Goal: Use online tool/utility: Utilize a website feature to perform a specific function

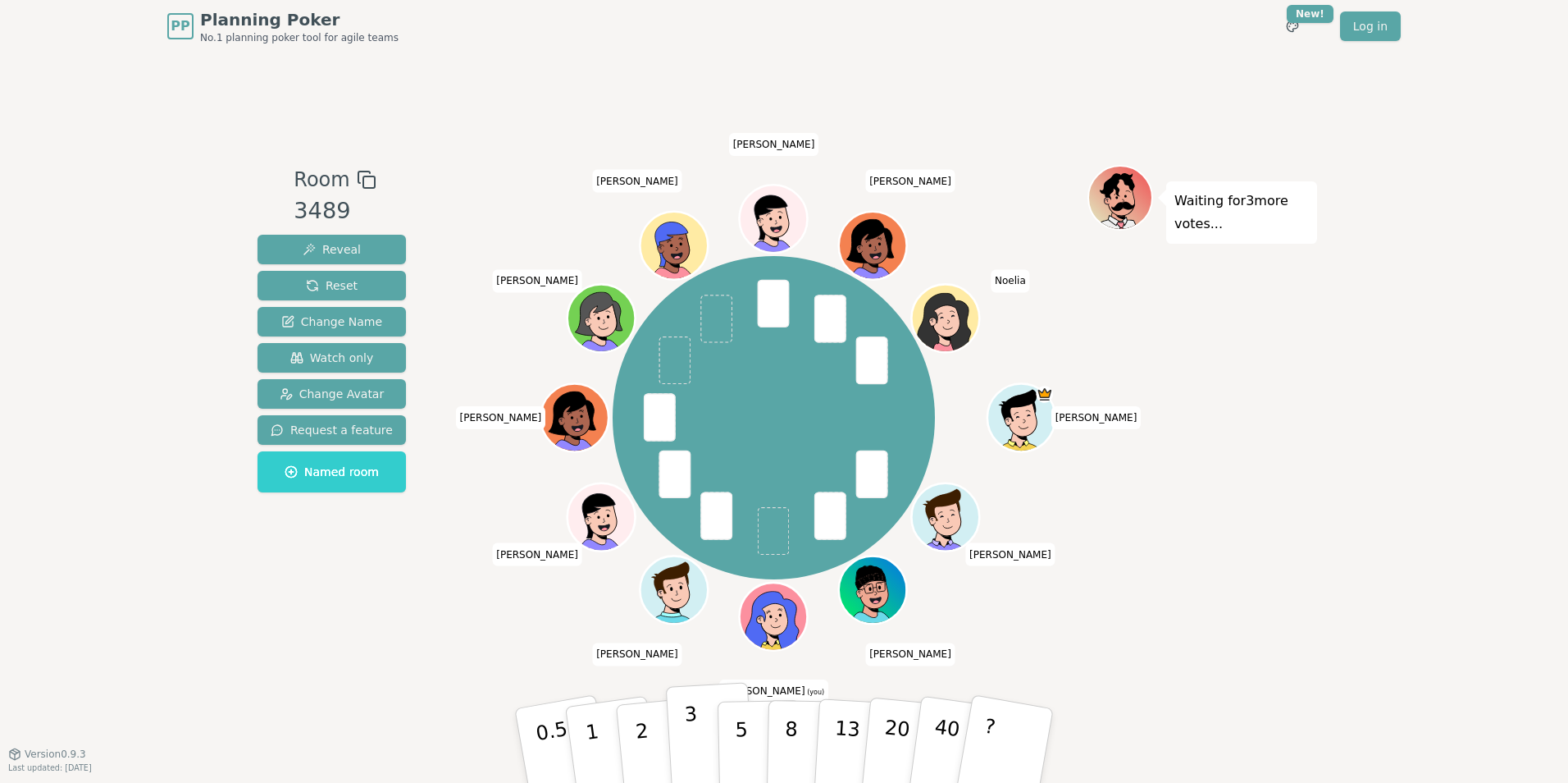
click at [682, 748] on button "3" at bounding box center [711, 746] width 90 height 128
click at [692, 741] on p "3" at bounding box center [693, 747] width 18 height 90
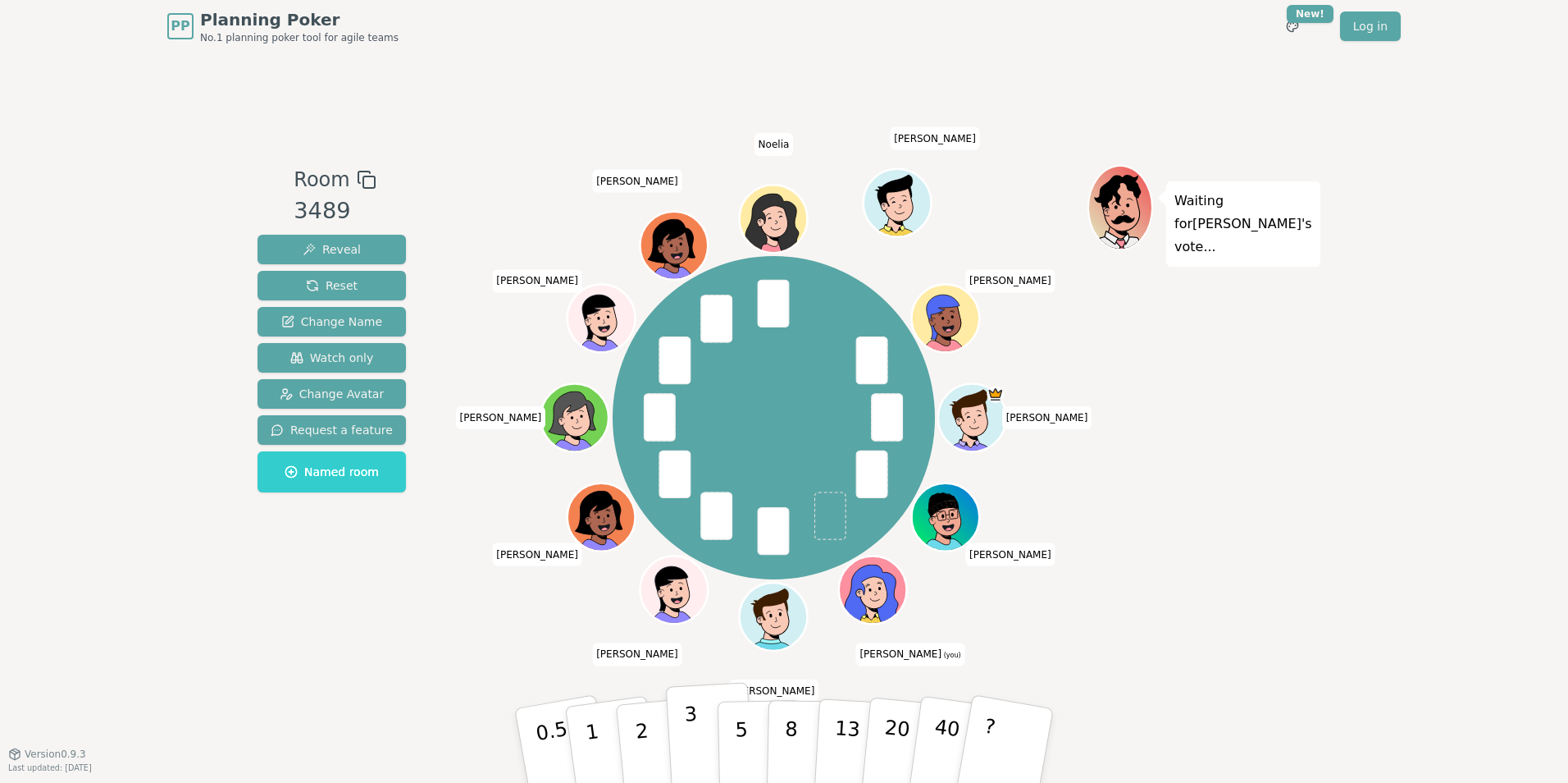
click at [681, 743] on button "3" at bounding box center [711, 746] width 90 height 128
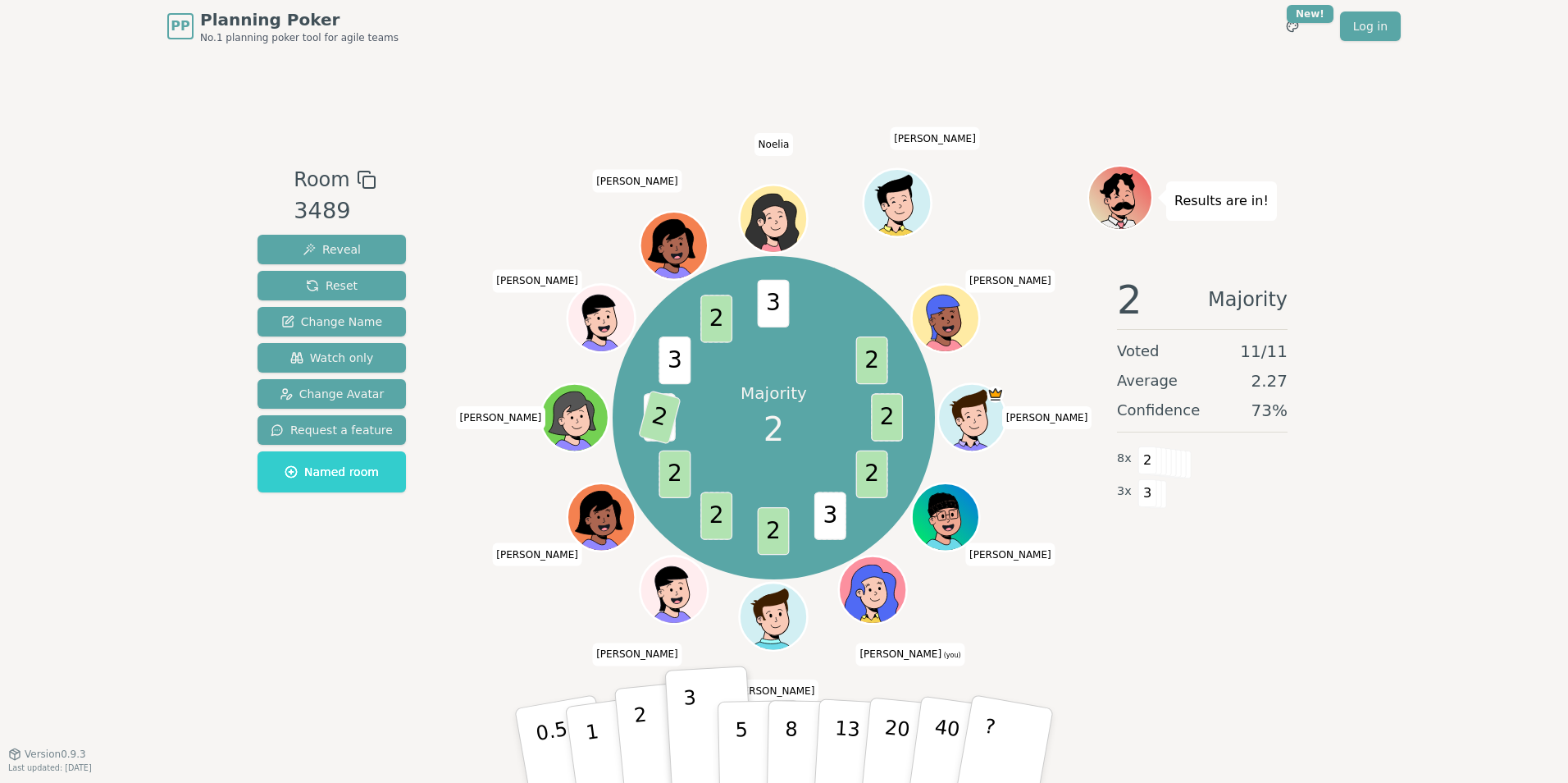
click at [647, 747] on p "2" at bounding box center [644, 747] width 21 height 90
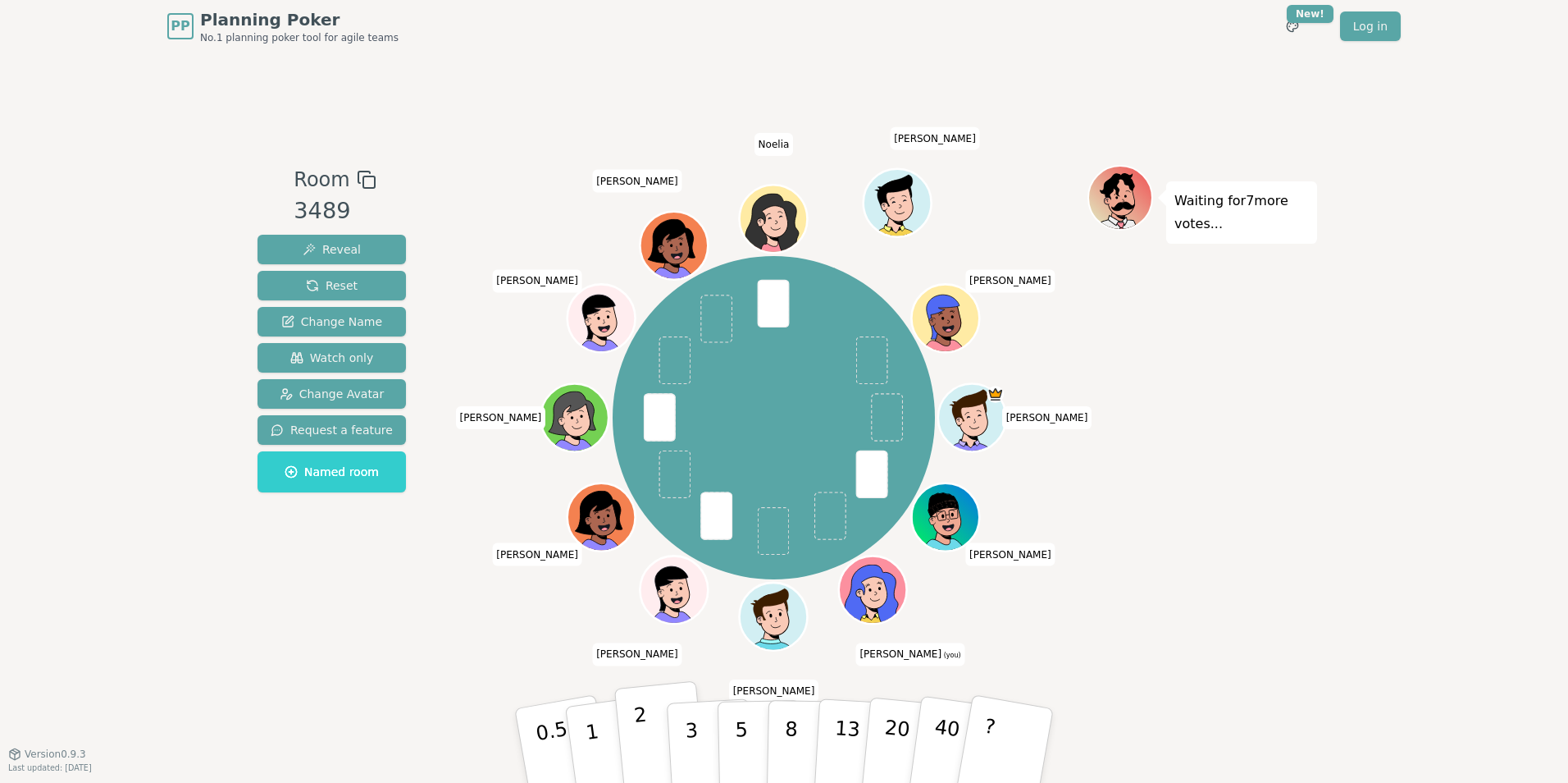
click at [647, 730] on button "2" at bounding box center [661, 746] width 93 height 131
drag, startPoint x: 597, startPoint y: 741, endPoint x: 543, endPoint y: 375, distance: 370.0
click at [597, 740] on p "1" at bounding box center [597, 764] width 25 height 90
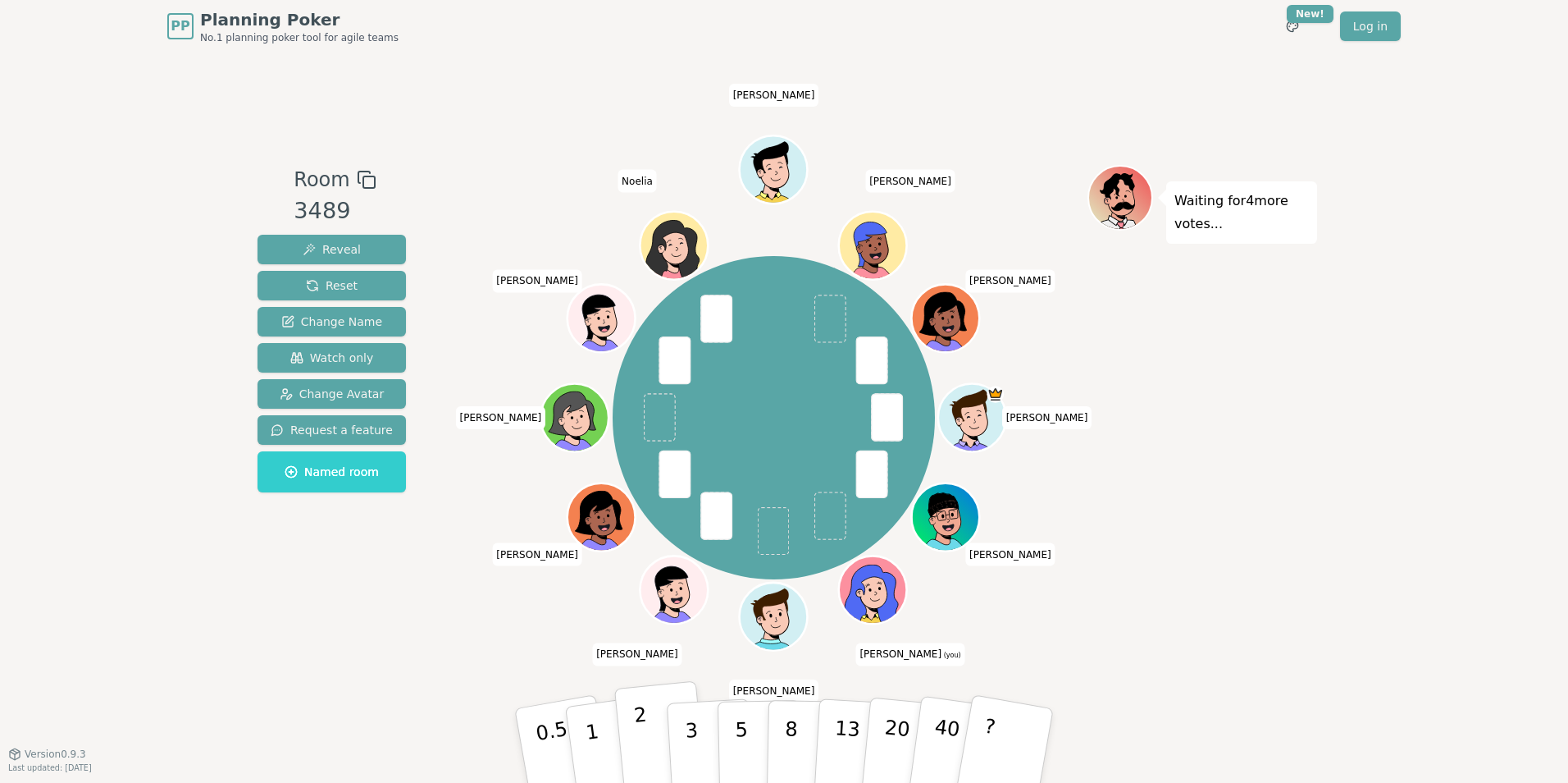
click at [644, 721] on p "2" at bounding box center [644, 747] width 21 height 90
